Goal: Information Seeking & Learning: Understand process/instructions

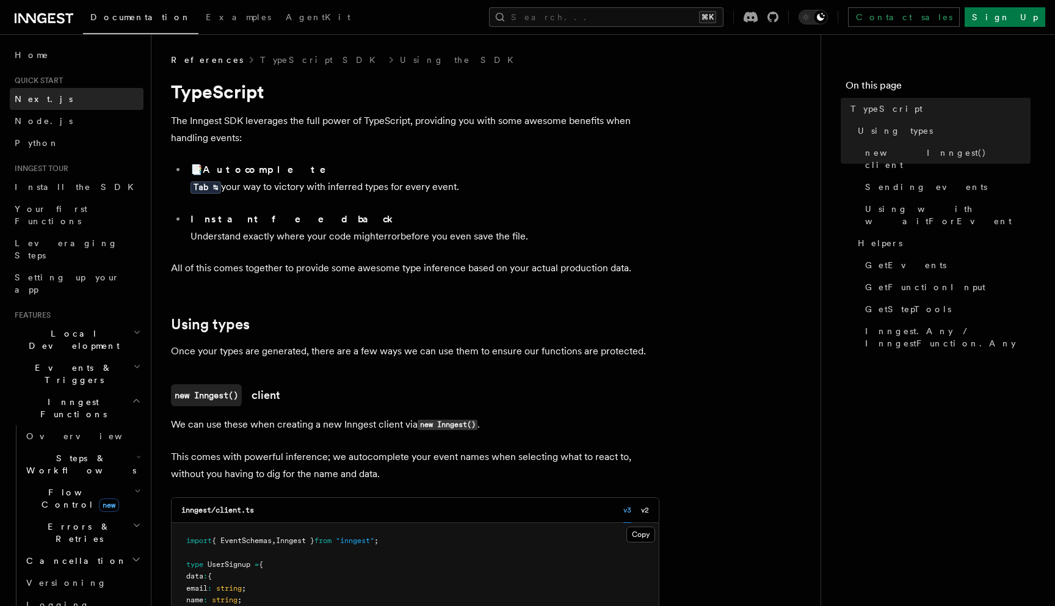
click at [49, 98] on link "Next.js" at bounding box center [77, 99] width 134 height 22
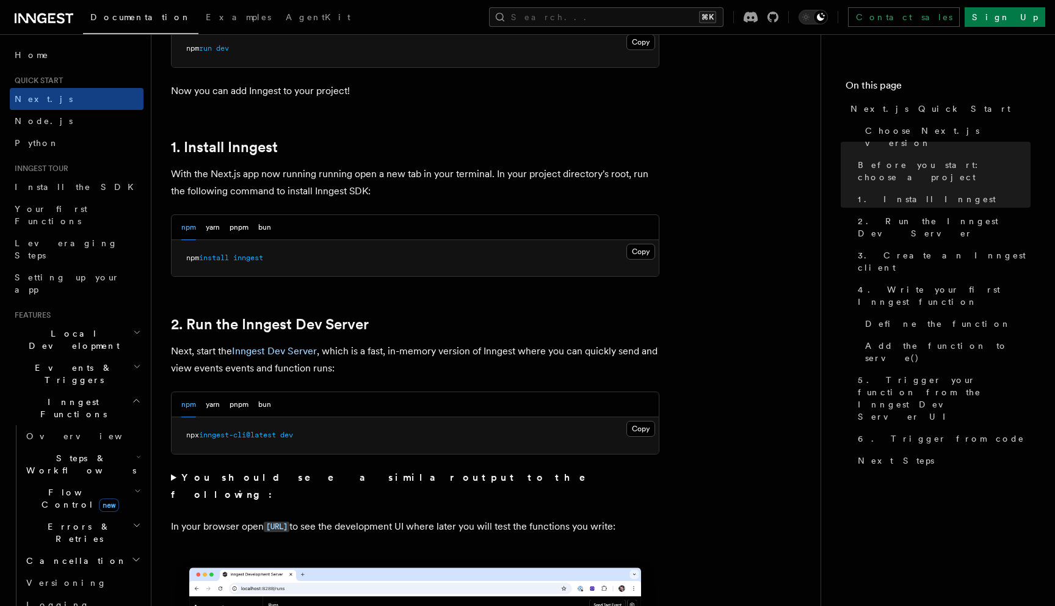
scroll to position [597, 0]
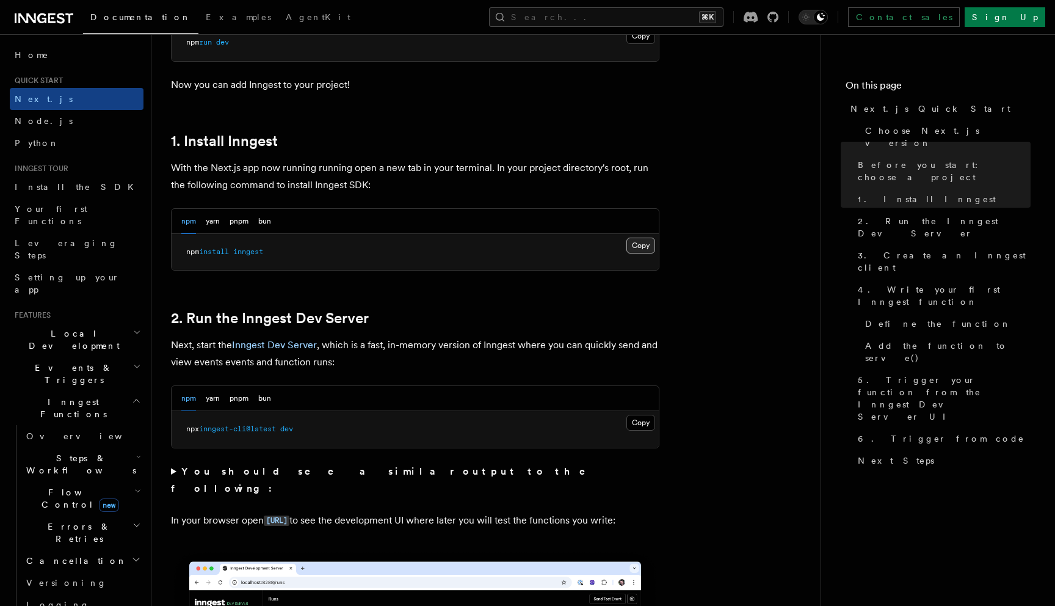
click at [642, 247] on button "Copy Copied" at bounding box center [641, 246] width 29 height 16
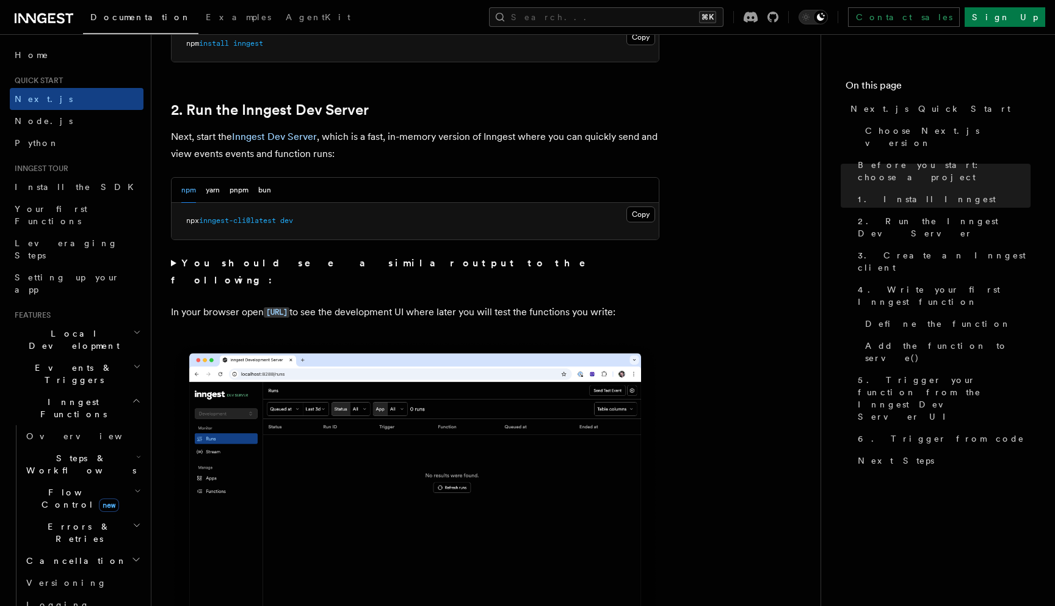
scroll to position [829, 0]
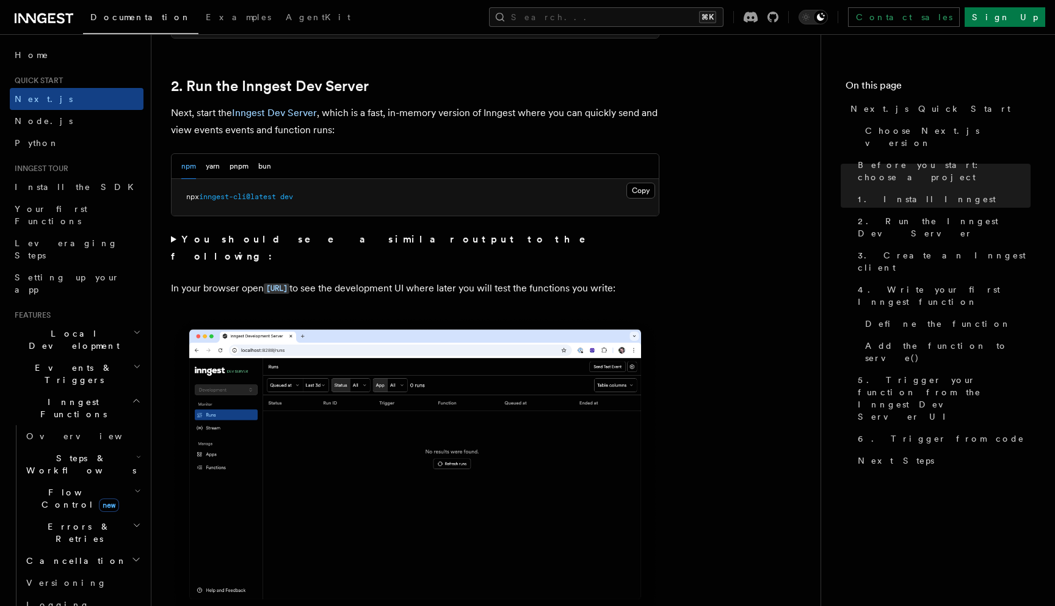
click at [176, 238] on summary "You should see a similar output to the following:" at bounding box center [415, 248] width 489 height 34
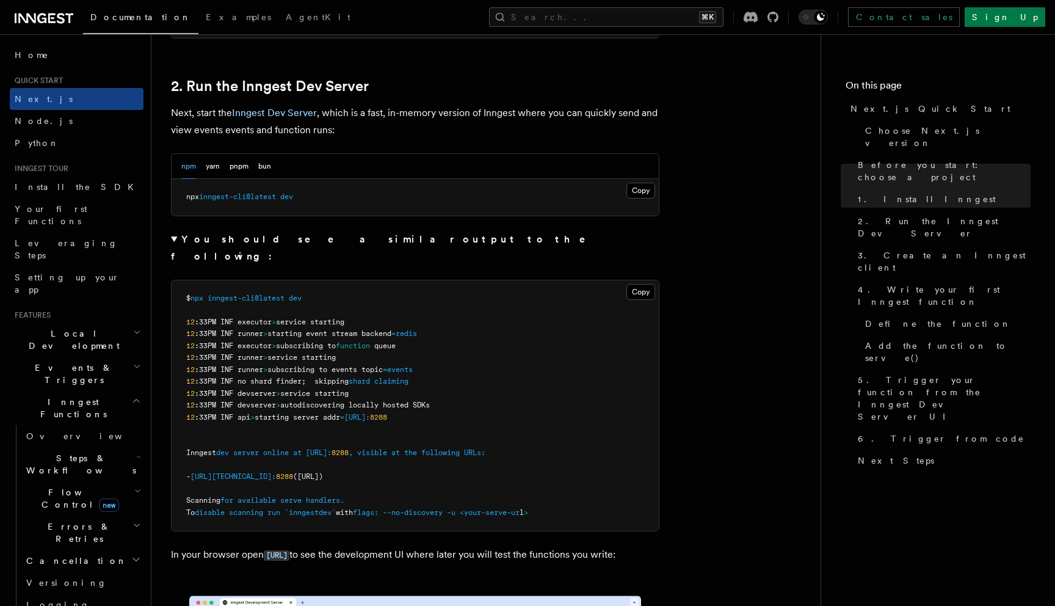
click at [176, 238] on summary "You should see a similar output to the following:" at bounding box center [415, 248] width 489 height 34
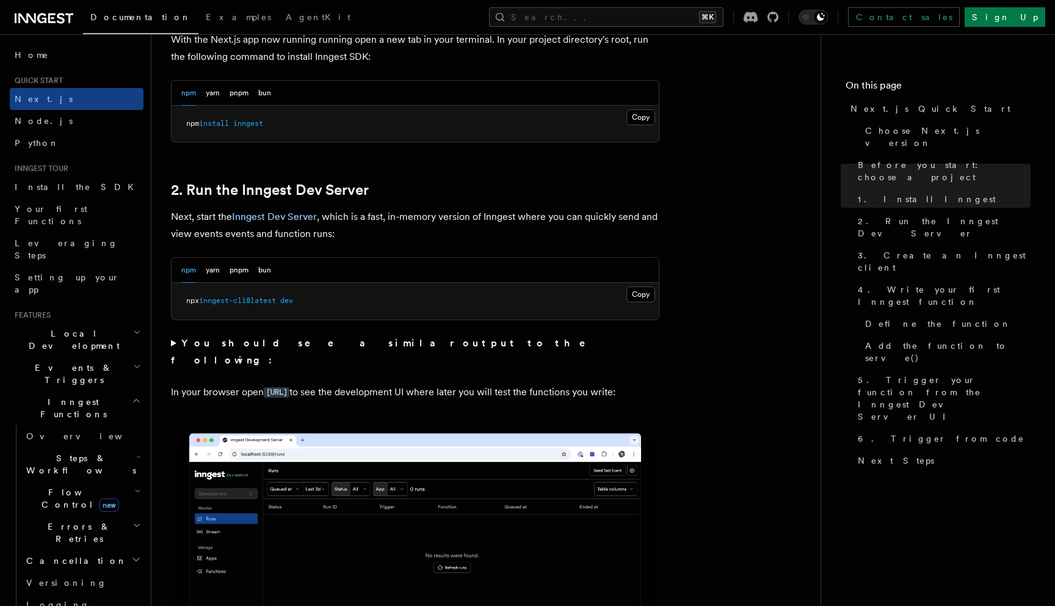
scroll to position [713, 0]
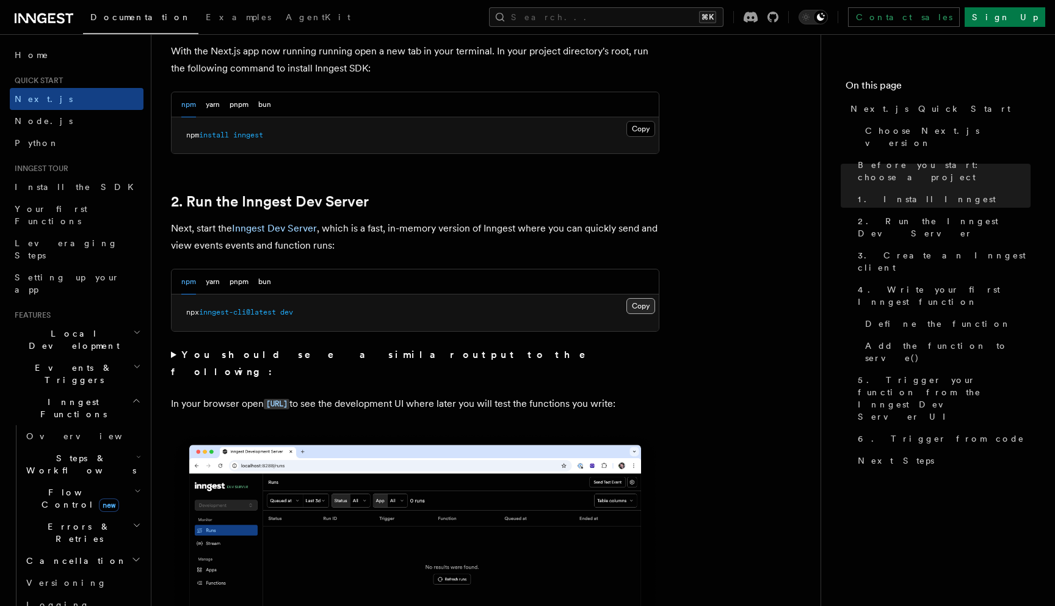
click at [638, 304] on button "Copy Copied" at bounding box center [641, 306] width 29 height 16
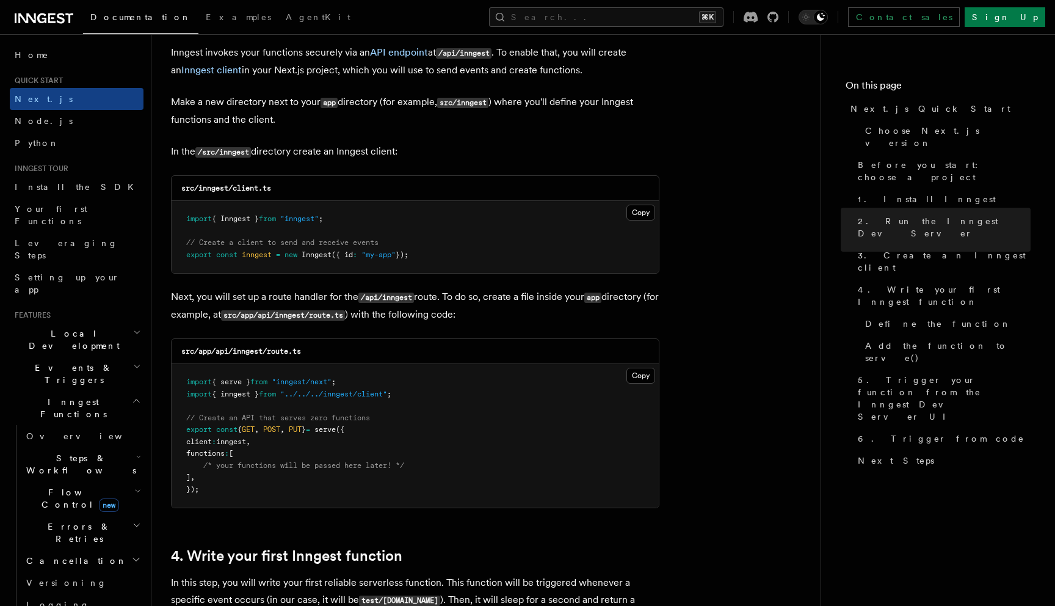
scroll to position [1478, 0]
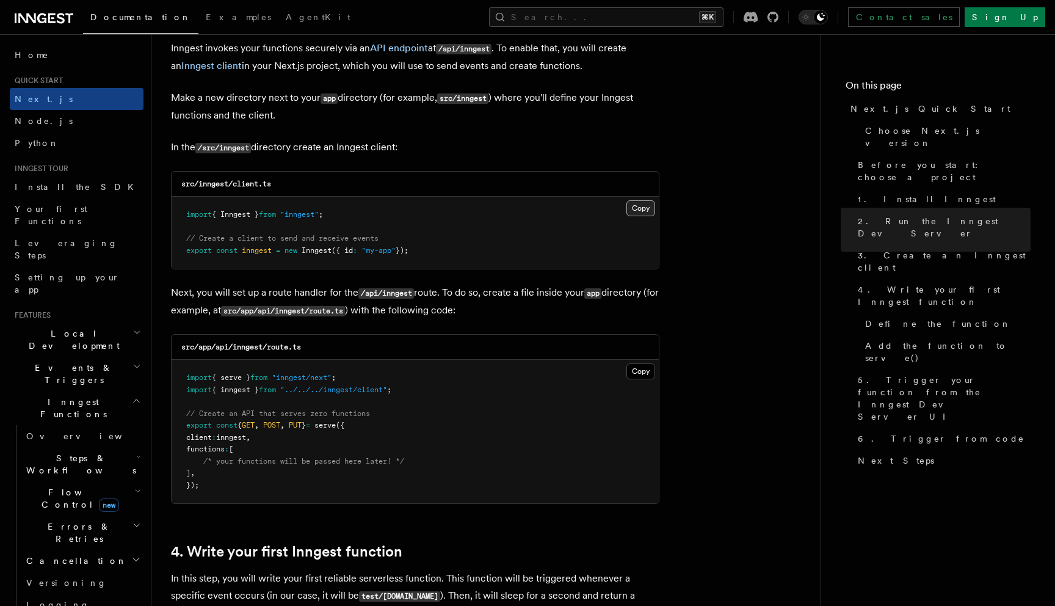
click at [642, 211] on button "Copy Copied" at bounding box center [641, 208] width 29 height 16
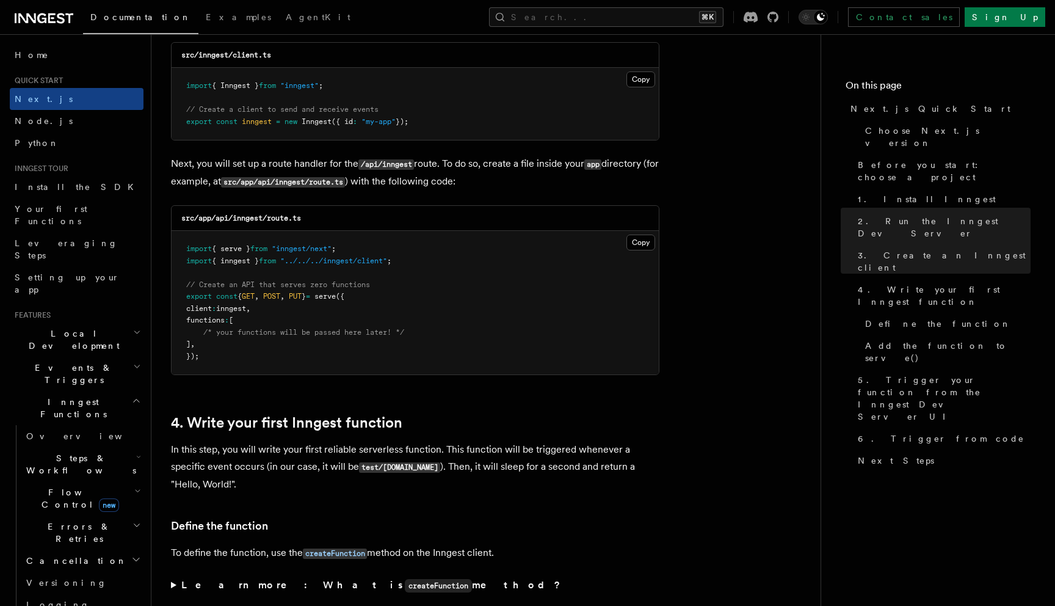
scroll to position [1605, 0]
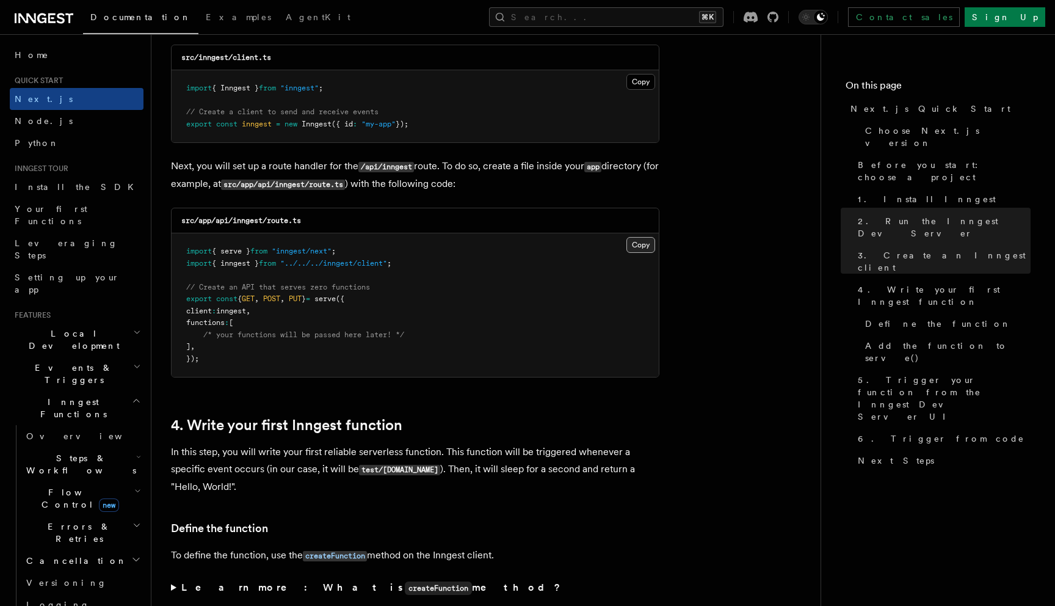
click at [645, 247] on button "Copy Copied" at bounding box center [641, 245] width 29 height 16
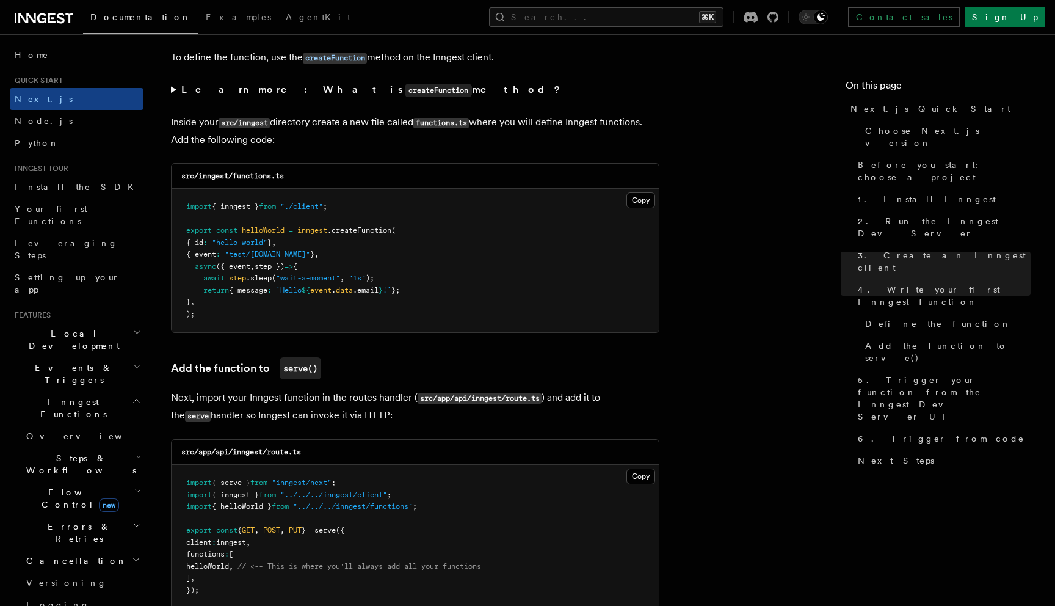
scroll to position [2106, 0]
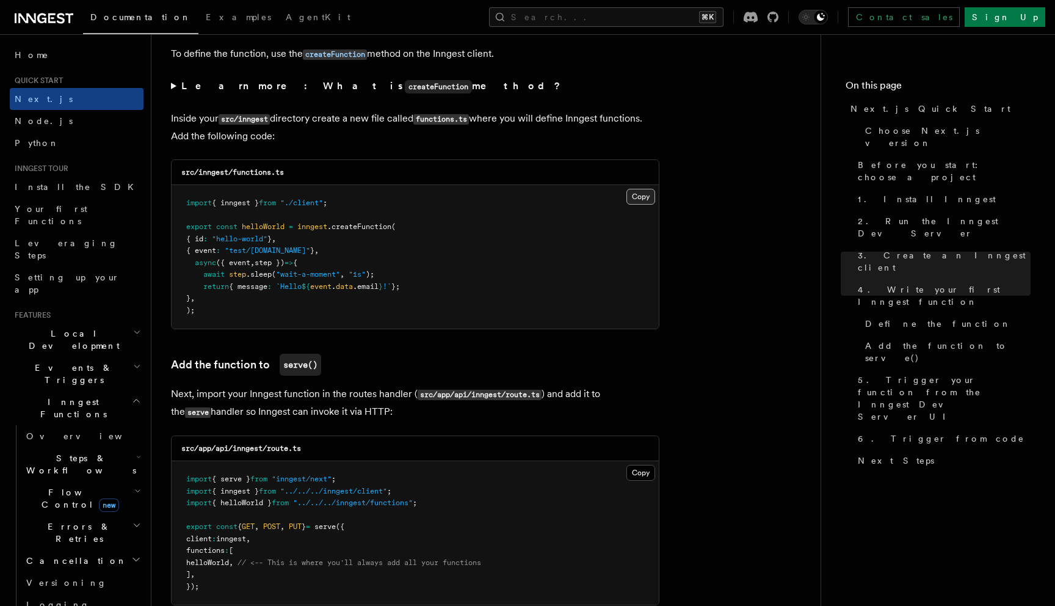
click at [644, 202] on button "Copy Copied" at bounding box center [641, 197] width 29 height 16
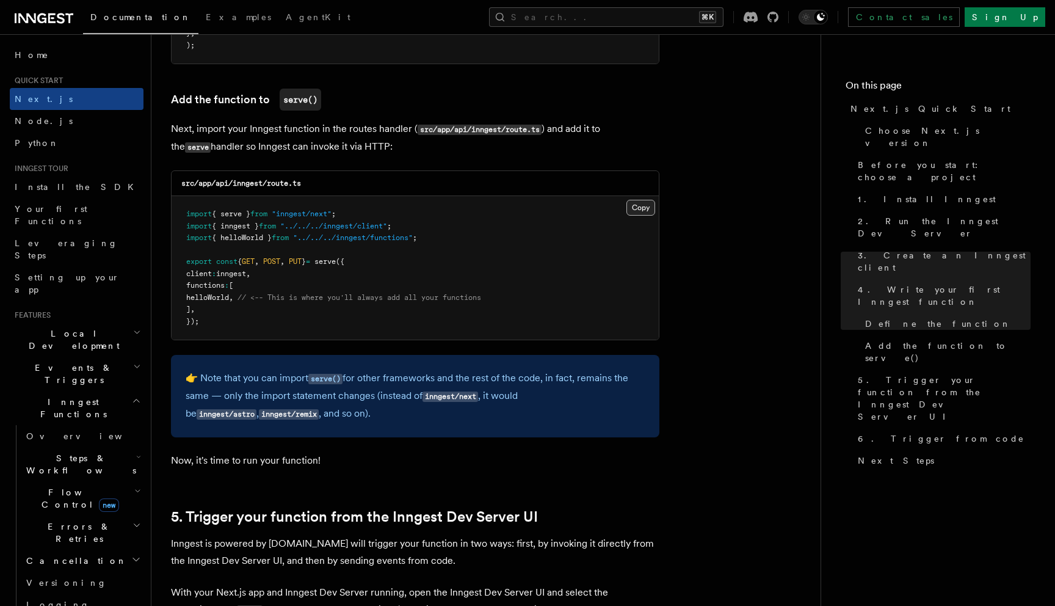
scroll to position [2369, 0]
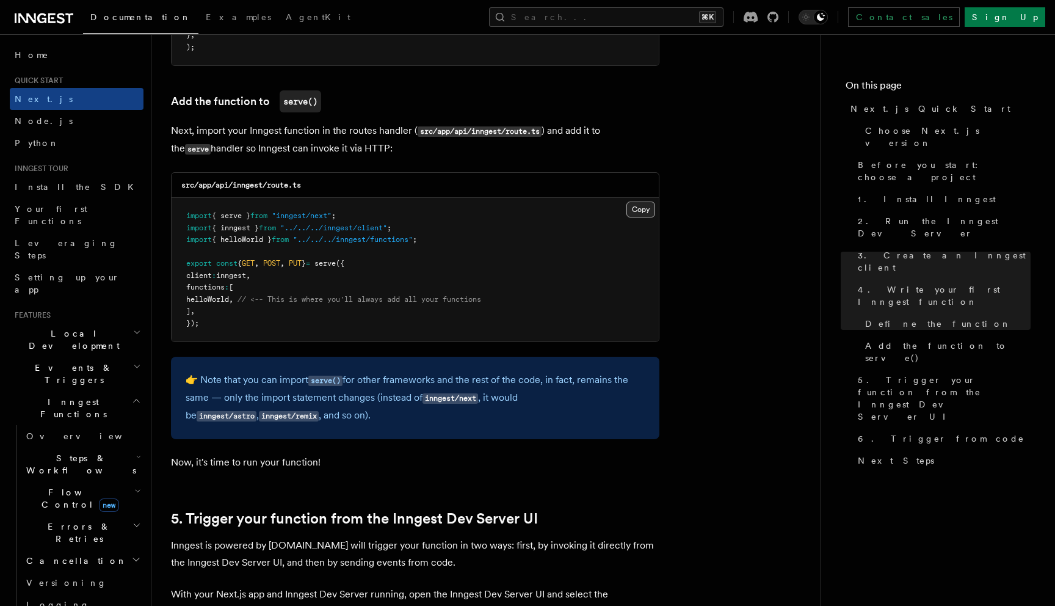
click at [639, 209] on button "Copy Copied" at bounding box center [641, 210] width 29 height 16
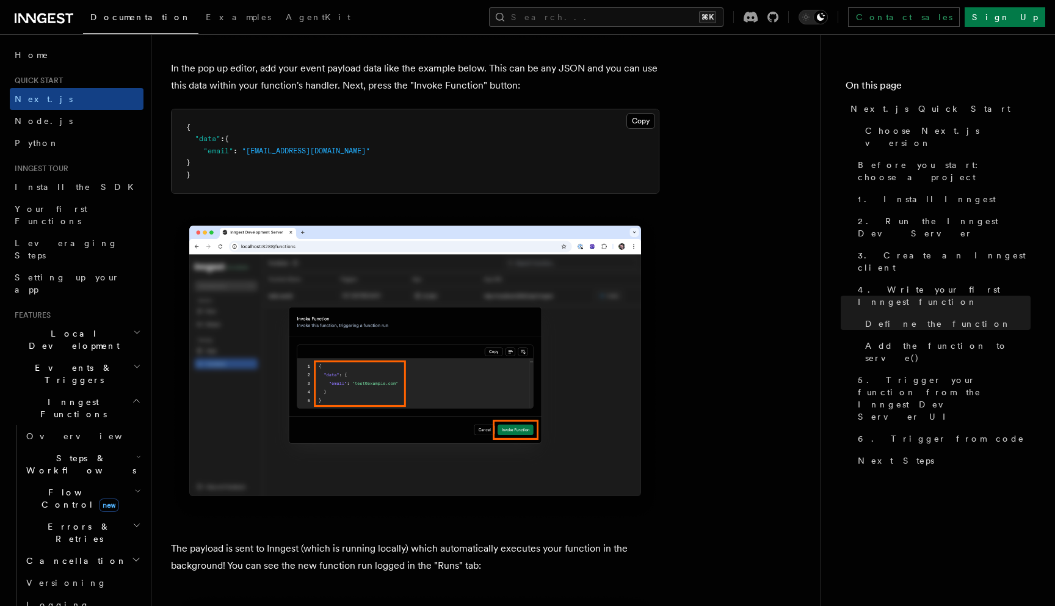
scroll to position [3667, 0]
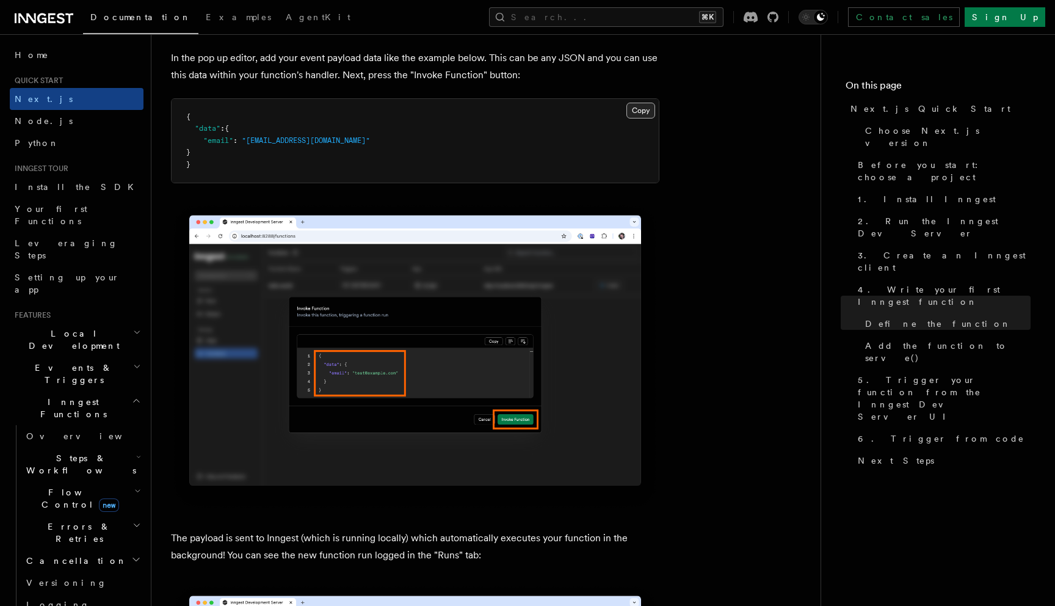
click at [640, 110] on button "Copy Copied" at bounding box center [641, 111] width 29 height 16
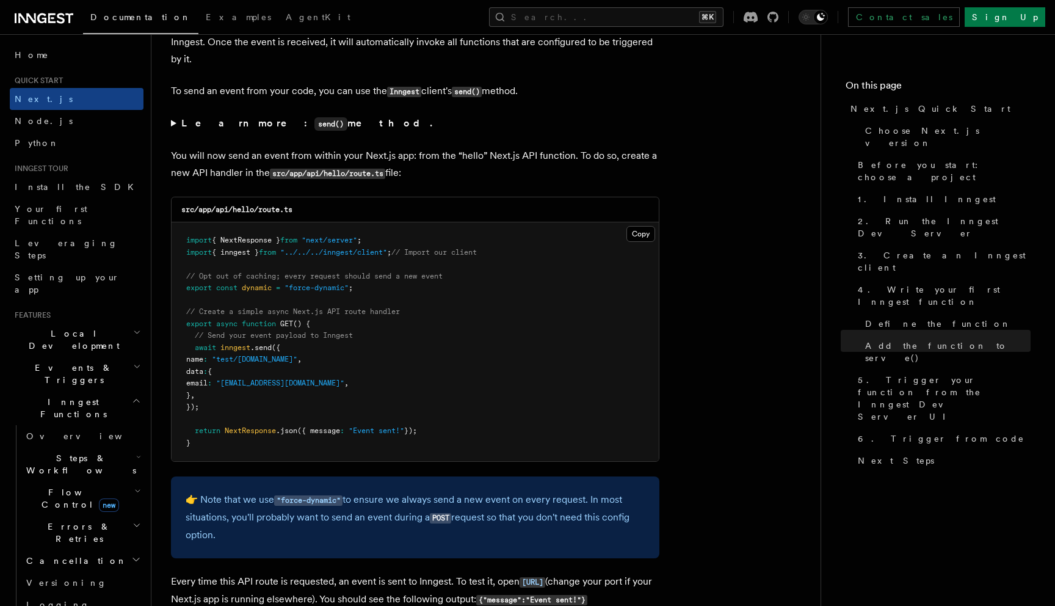
scroll to position [6302, 0]
click at [645, 241] on button "Copy Copied" at bounding box center [641, 236] width 29 height 16
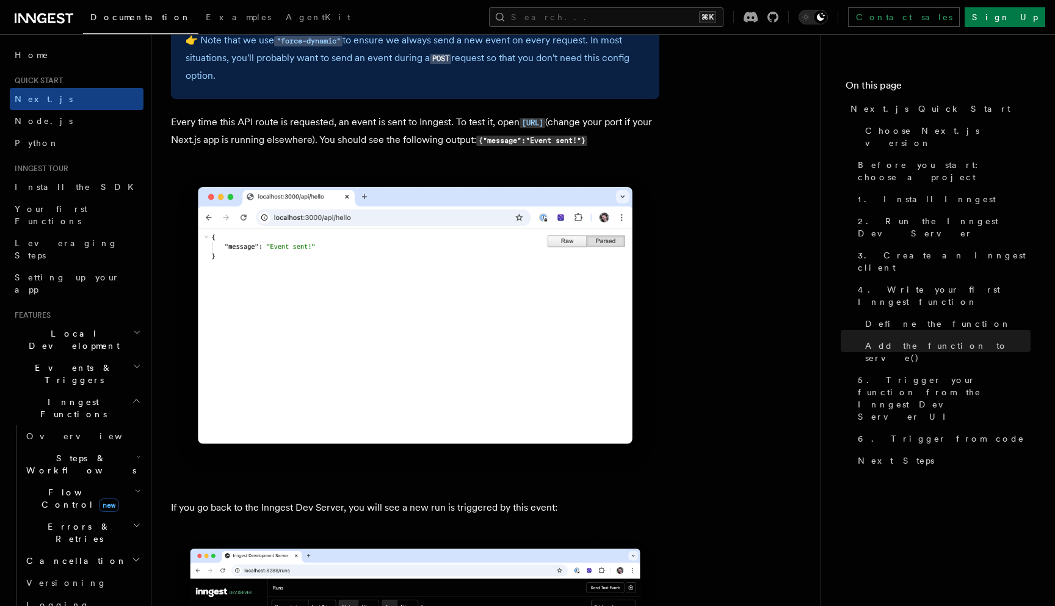
scroll to position [6777, 0]
